Goal: Check status: Check status

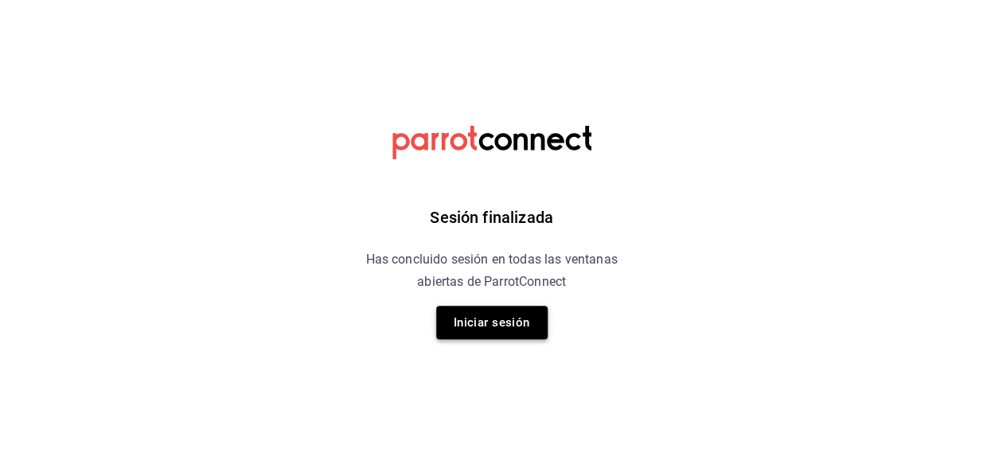
click at [509, 338] on button "Iniciar sesión" at bounding box center [491, 322] width 111 height 33
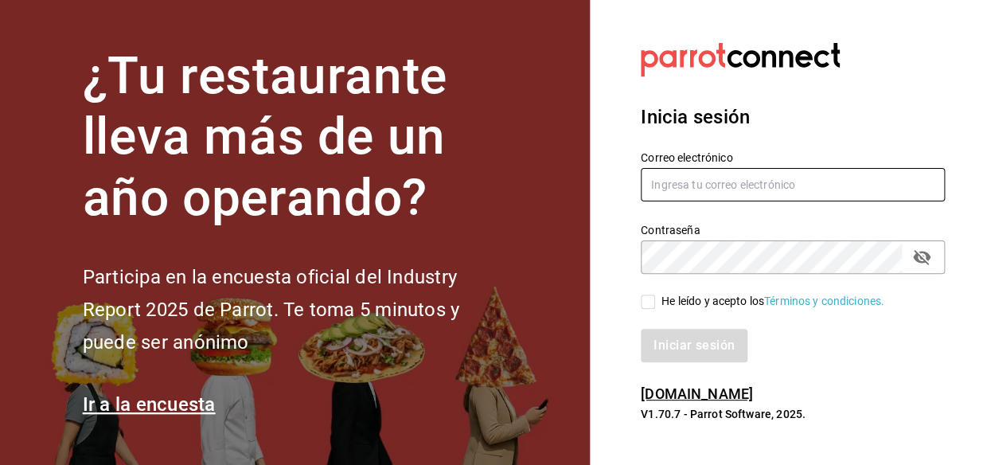
type input "[EMAIL_ADDRESS][DOMAIN_NAME]"
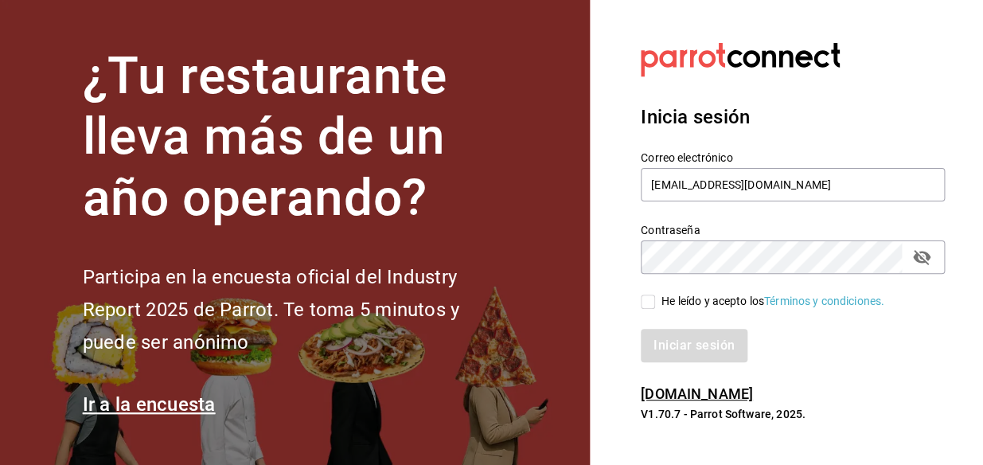
click at [649, 296] on input "He leído y acepto los Términos y condiciones." at bounding box center [648, 302] width 14 height 14
checkbox input "true"
click at [685, 349] on button "Iniciar sesión" at bounding box center [695, 345] width 108 height 33
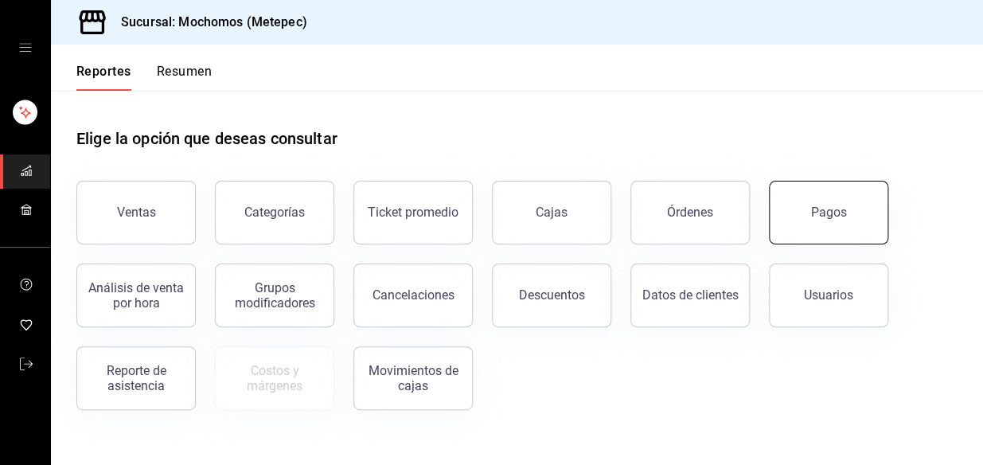
click at [844, 209] on div "Pagos" at bounding box center [829, 212] width 36 height 15
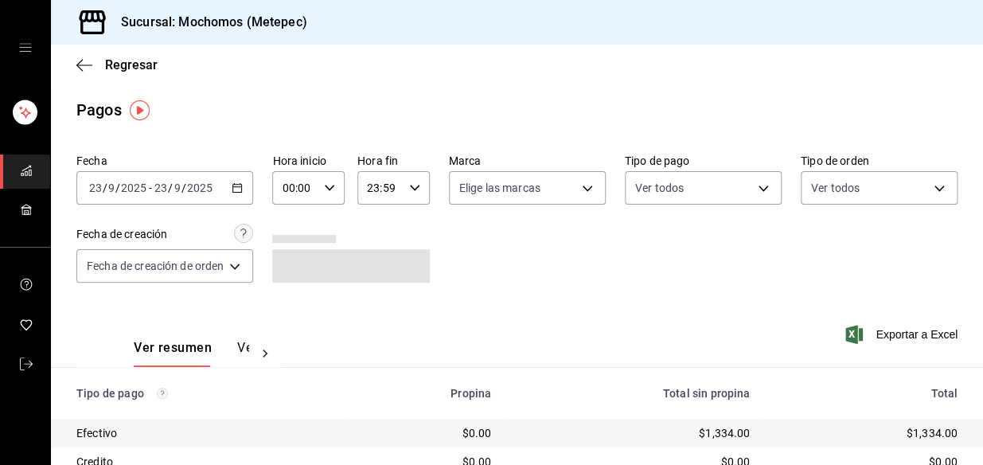
click at [216, 185] on div "[DATE] [DATE] - [DATE] [DATE]" at bounding box center [164, 187] width 177 height 33
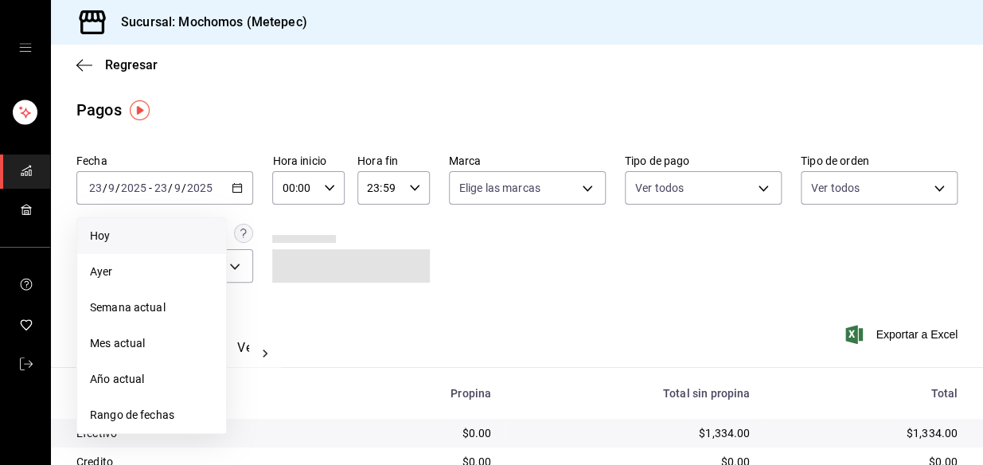
click at [177, 229] on span "Hoy" at bounding box center [151, 236] width 123 height 17
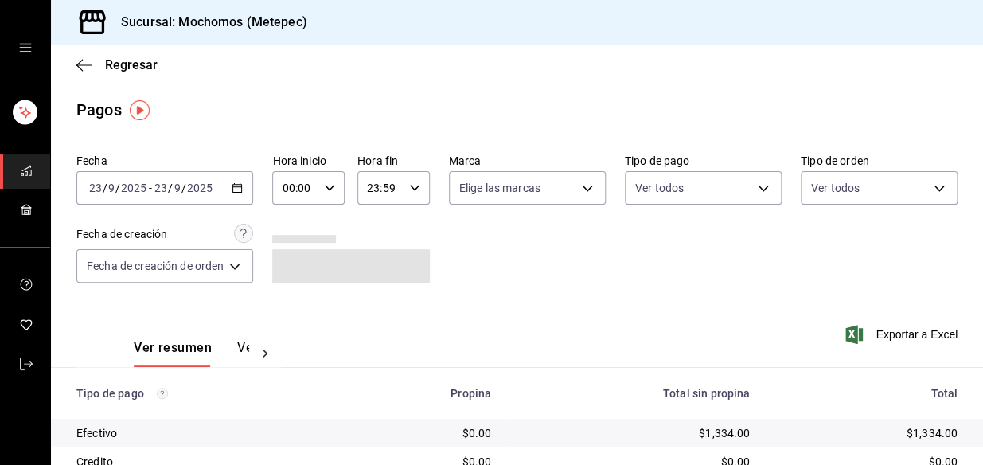
click at [326, 175] on div "00:00 Hora inicio" at bounding box center [308, 187] width 72 height 33
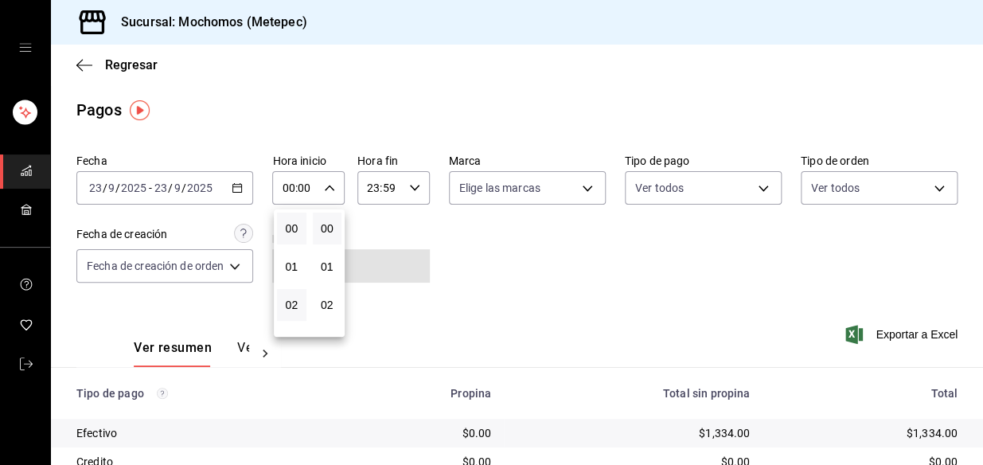
click at [303, 303] on button "02" at bounding box center [291, 305] width 29 height 32
type input "02:00"
click at [808, 303] on div at bounding box center [491, 232] width 983 height 465
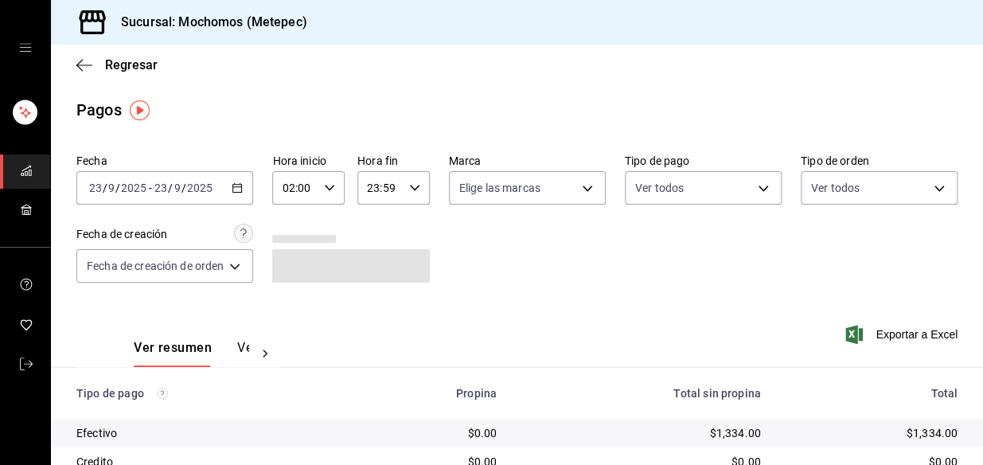
click at [623, 247] on div "Fecha [DATE] [DATE] - [DATE] [DATE] Hora inicio 02:00 Hora inicio Hora fin 23:5…" at bounding box center [516, 224] width 881 height 154
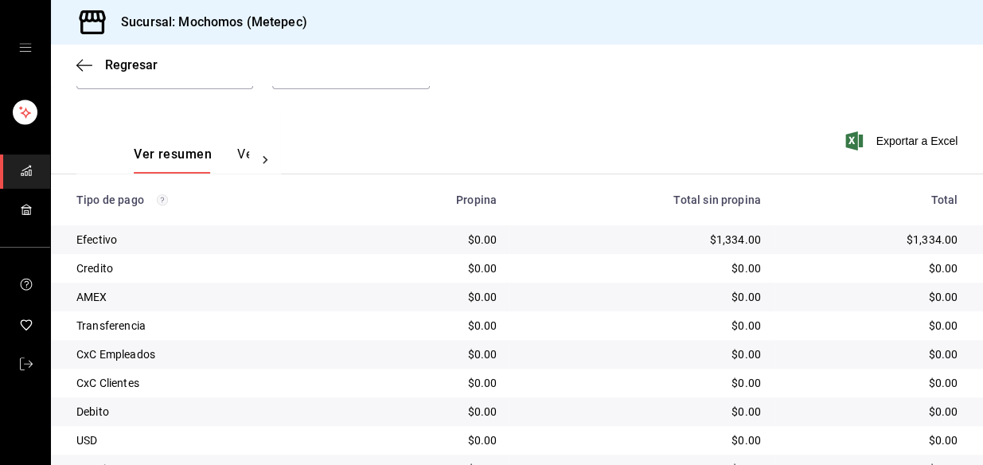
scroll to position [267, 0]
